Goal: Transaction & Acquisition: Purchase product/service

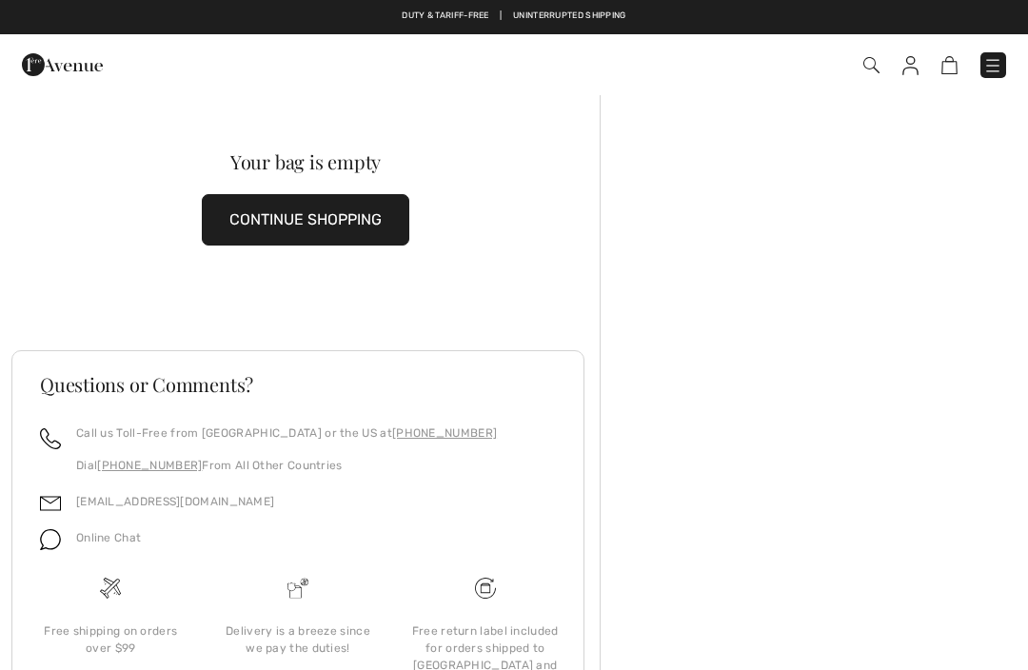
checkbox input "true"
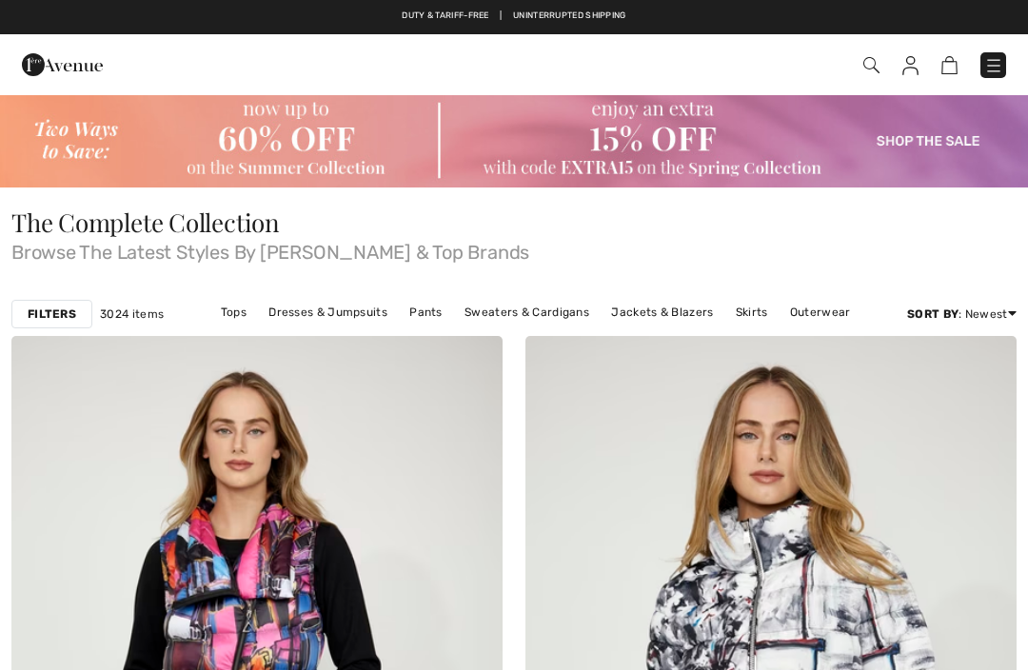
checkbox input "true"
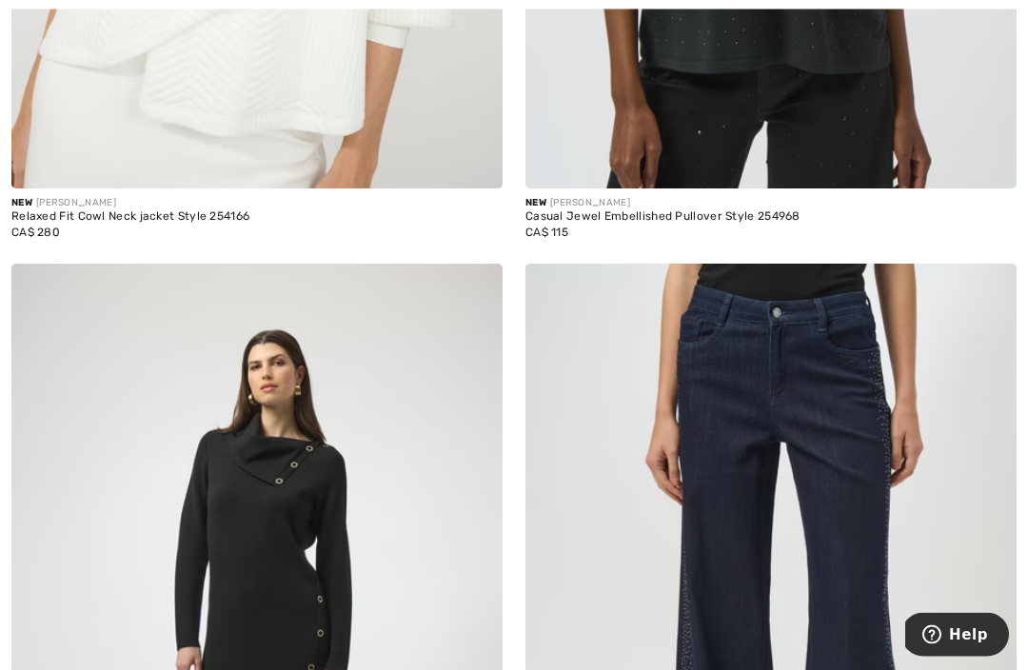
scroll to position [11865, 0]
